Goal: Transaction & Acquisition: Purchase product/service

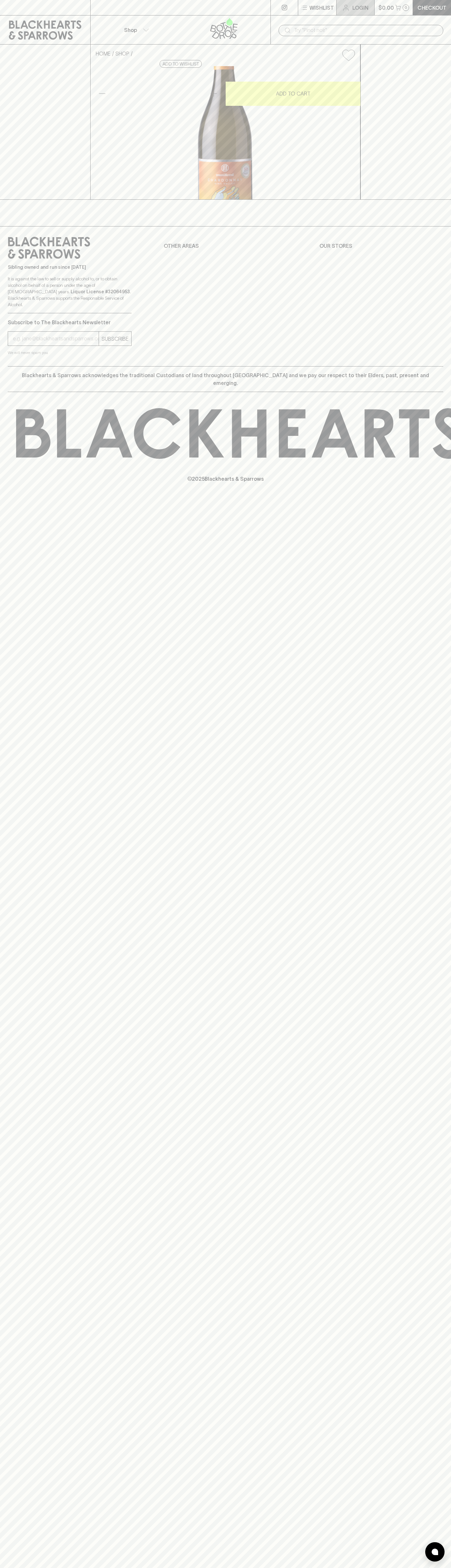
click at [361, 6] on p "Login" at bounding box center [361, 8] width 16 height 8
click at [447, 1230] on div "⠀ ⠀ Wishlist Login $0.00 0 Checkout Shop ​ HOME SHOP Munificent Chardonnay 2022…" at bounding box center [225, 784] width 451 height 1568
click at [60, 1567] on html "⠀ ⠀ Wishlist Login $0.00 0 Checkout Shop ​ HOME SHOP Munificent Chardonnay 2022…" at bounding box center [225, 784] width 451 height 1568
click at [6, 1567] on html "⠀ ⠀ Wishlist Login $0.00 0 Checkout Shop ​ HOME SHOP Munificent Chardonnay 2022…" at bounding box center [225, 784] width 451 height 1568
